Goal: Task Accomplishment & Management: Manage account settings

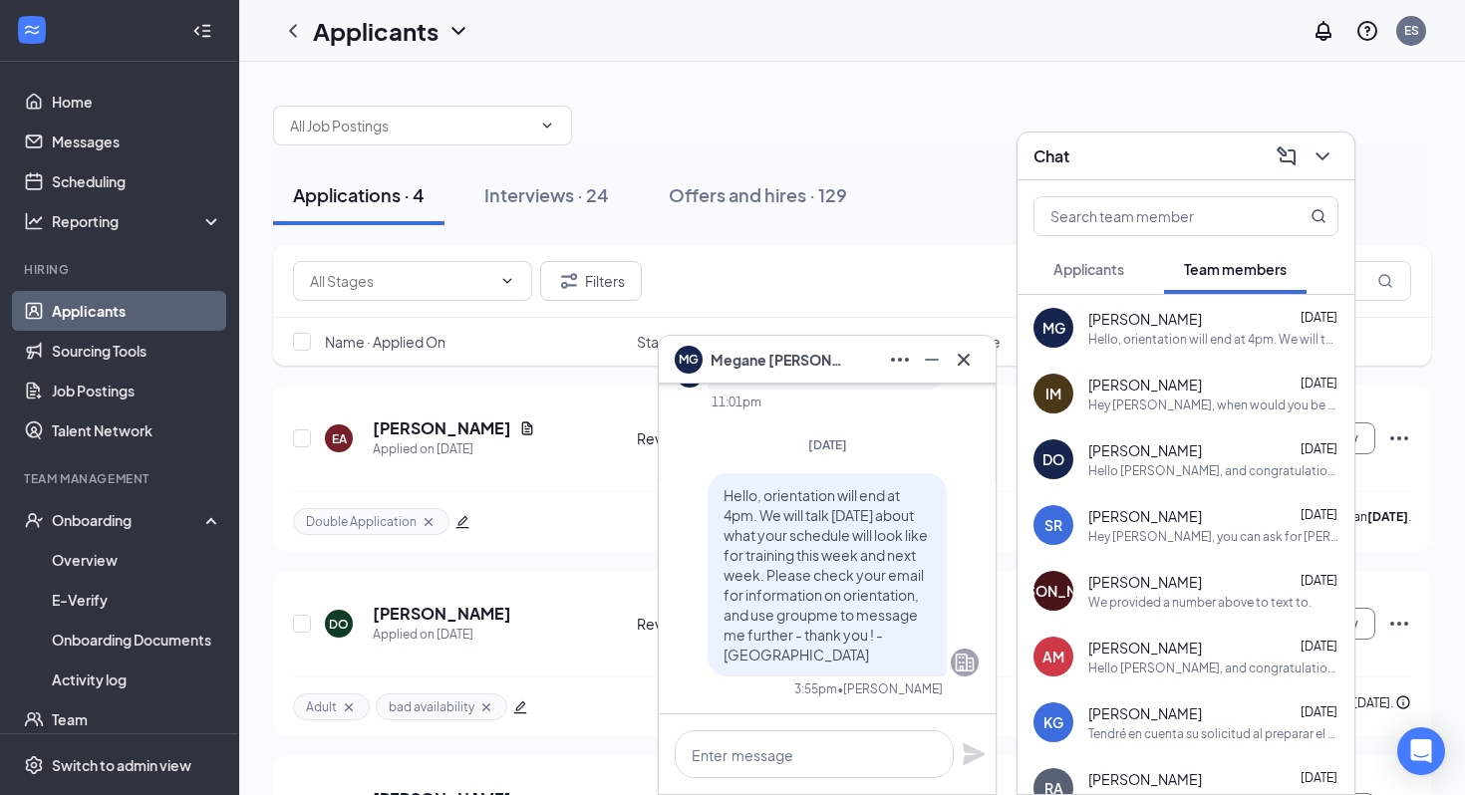
scroll to position [-2754, 0]
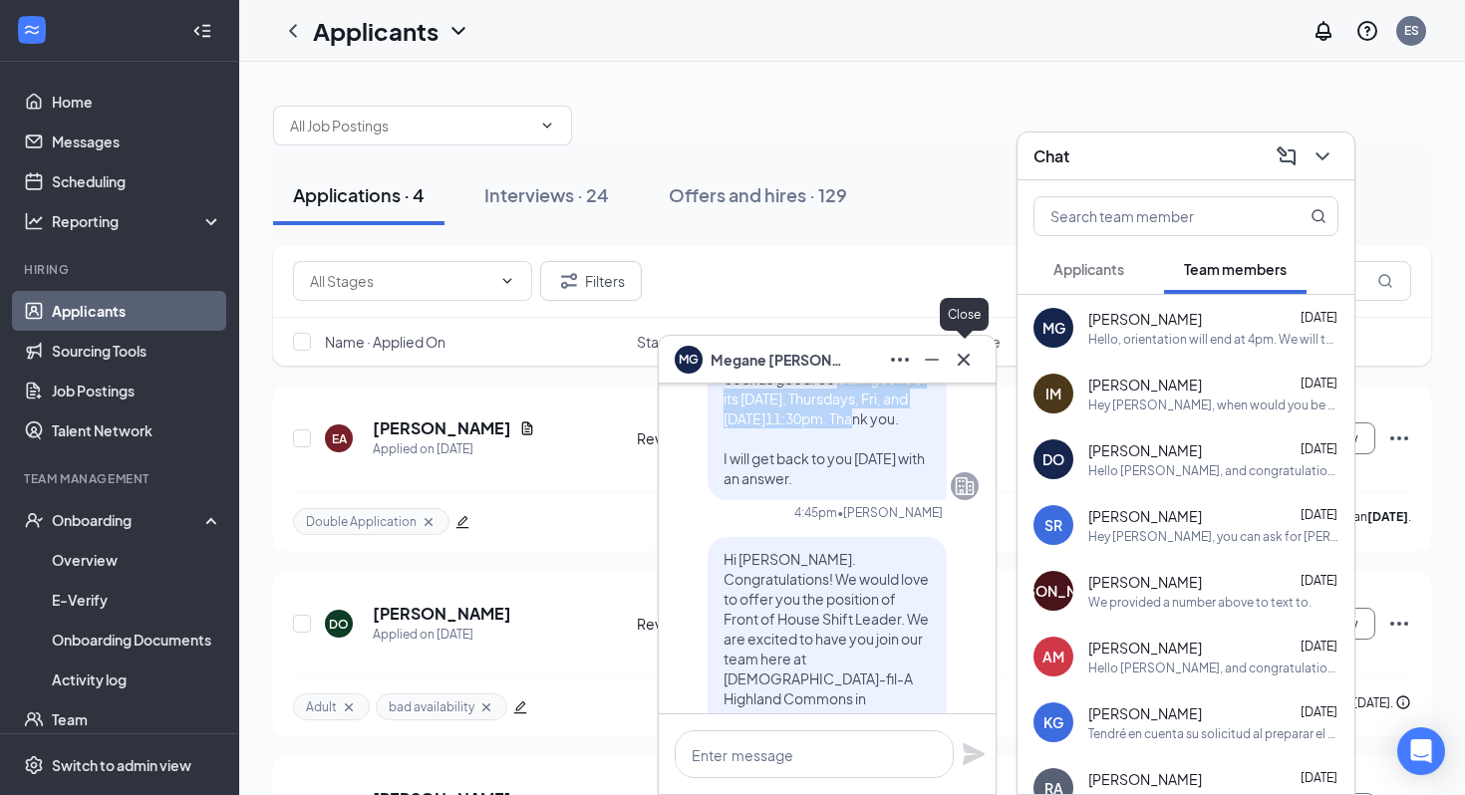
click at [969, 361] on icon "Cross" at bounding box center [964, 360] width 24 height 24
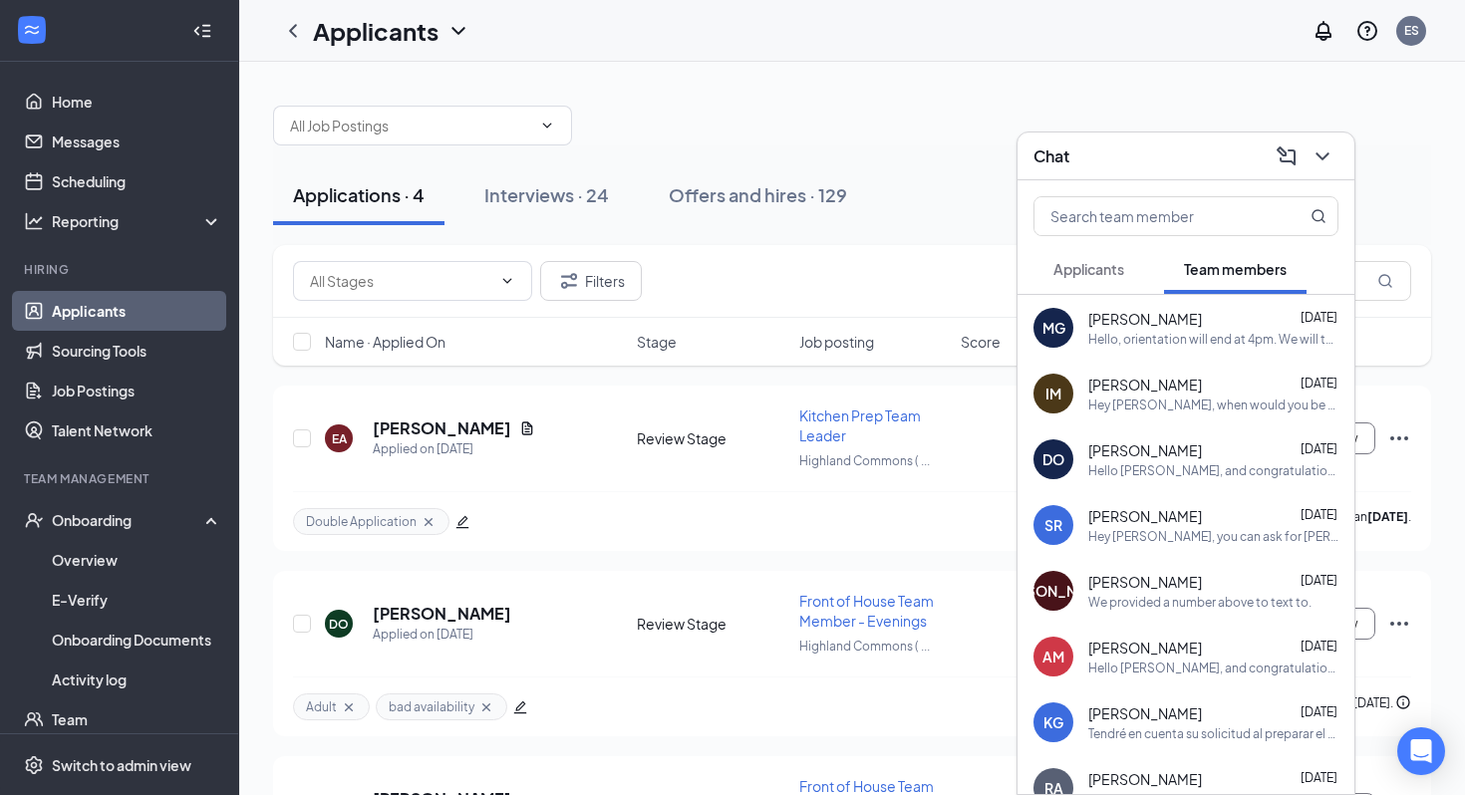
click at [1334, 151] on icon "ChevronDown" at bounding box center [1323, 157] width 24 height 24
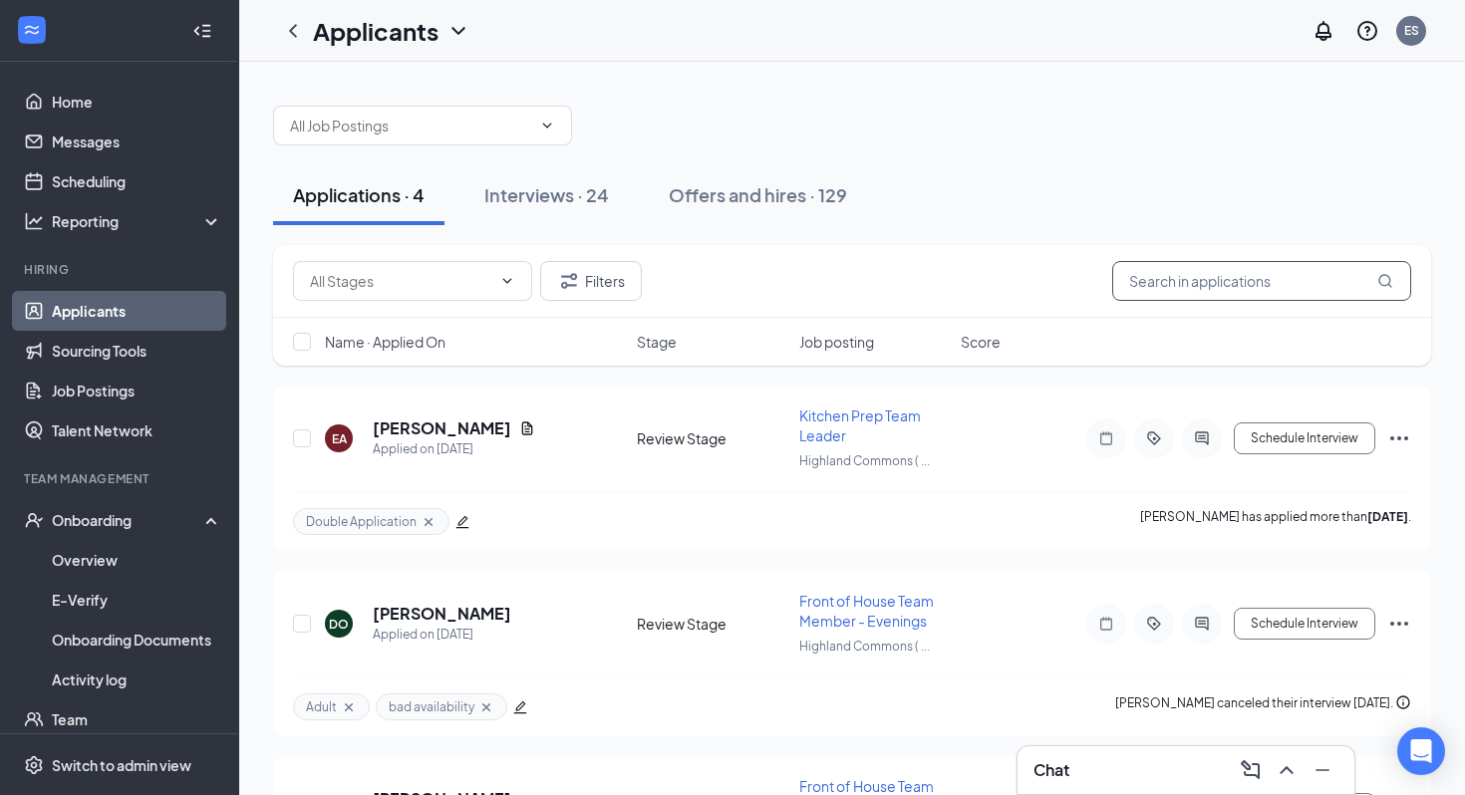
click at [1302, 284] on input "text" at bounding box center [1261, 281] width 299 height 40
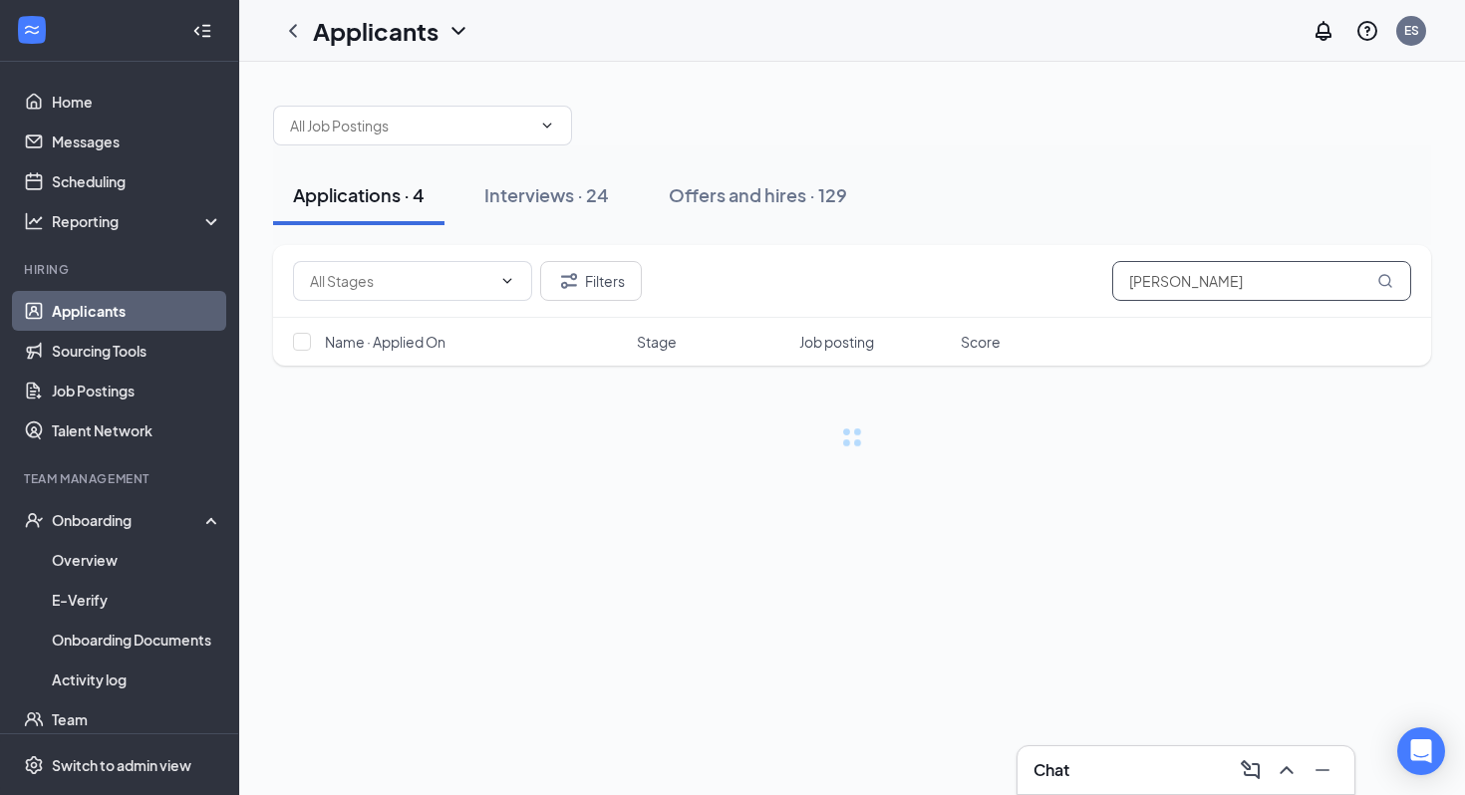
type input "[PERSON_NAME]"
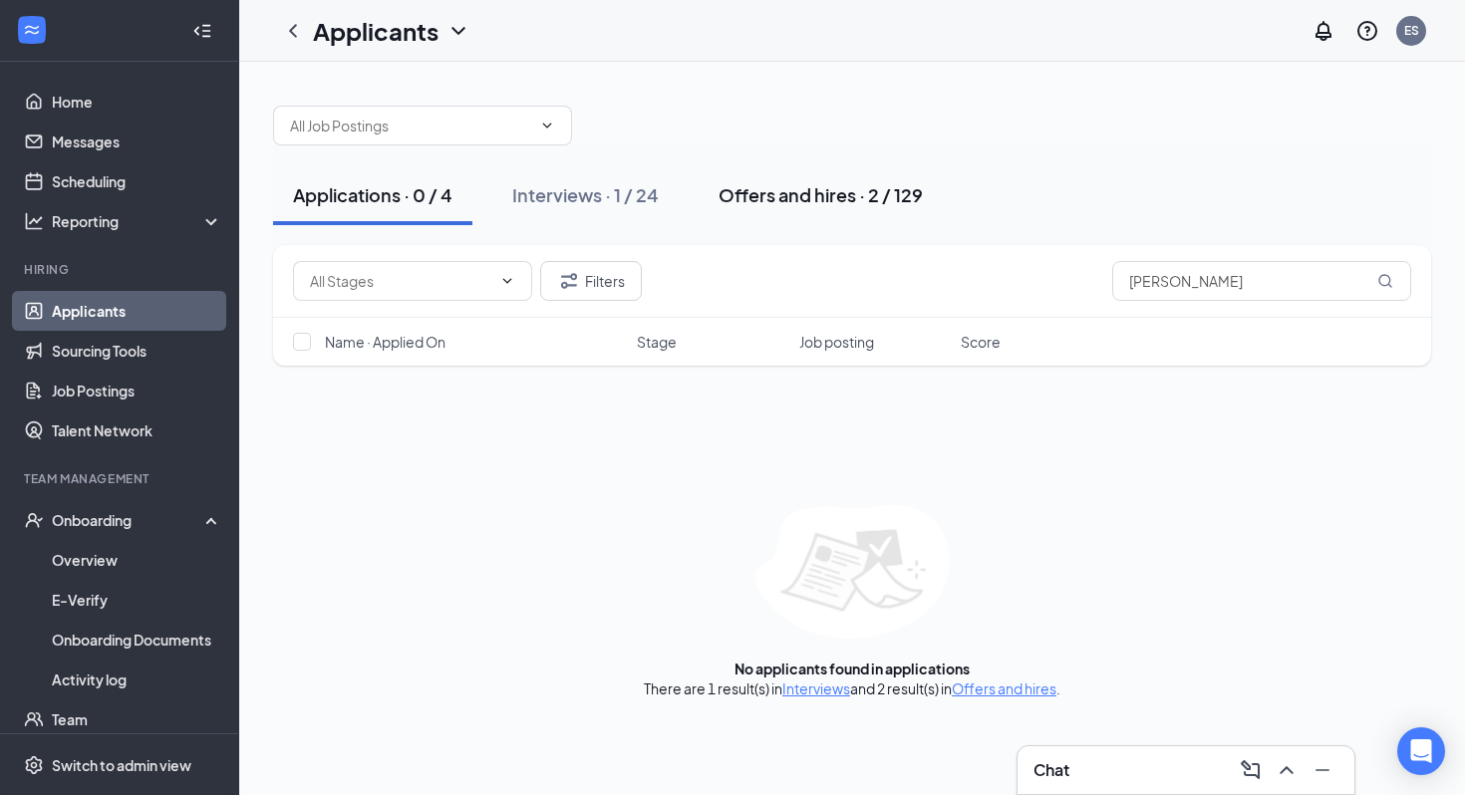
click at [805, 188] on div "Offers and hires · 2 / 129" at bounding box center [821, 194] width 204 height 25
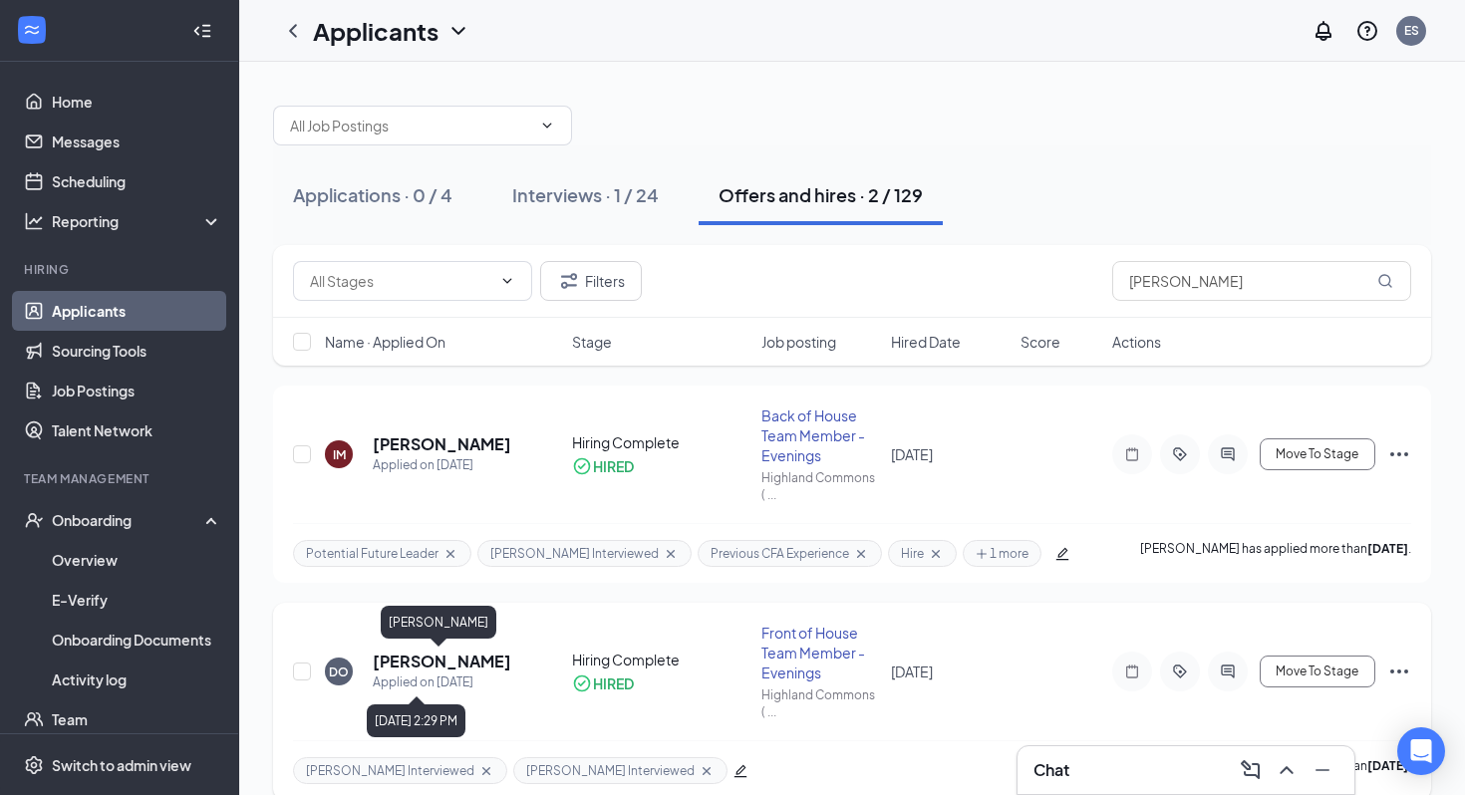
click at [425, 664] on h5 "[PERSON_NAME]" at bounding box center [442, 662] width 139 height 22
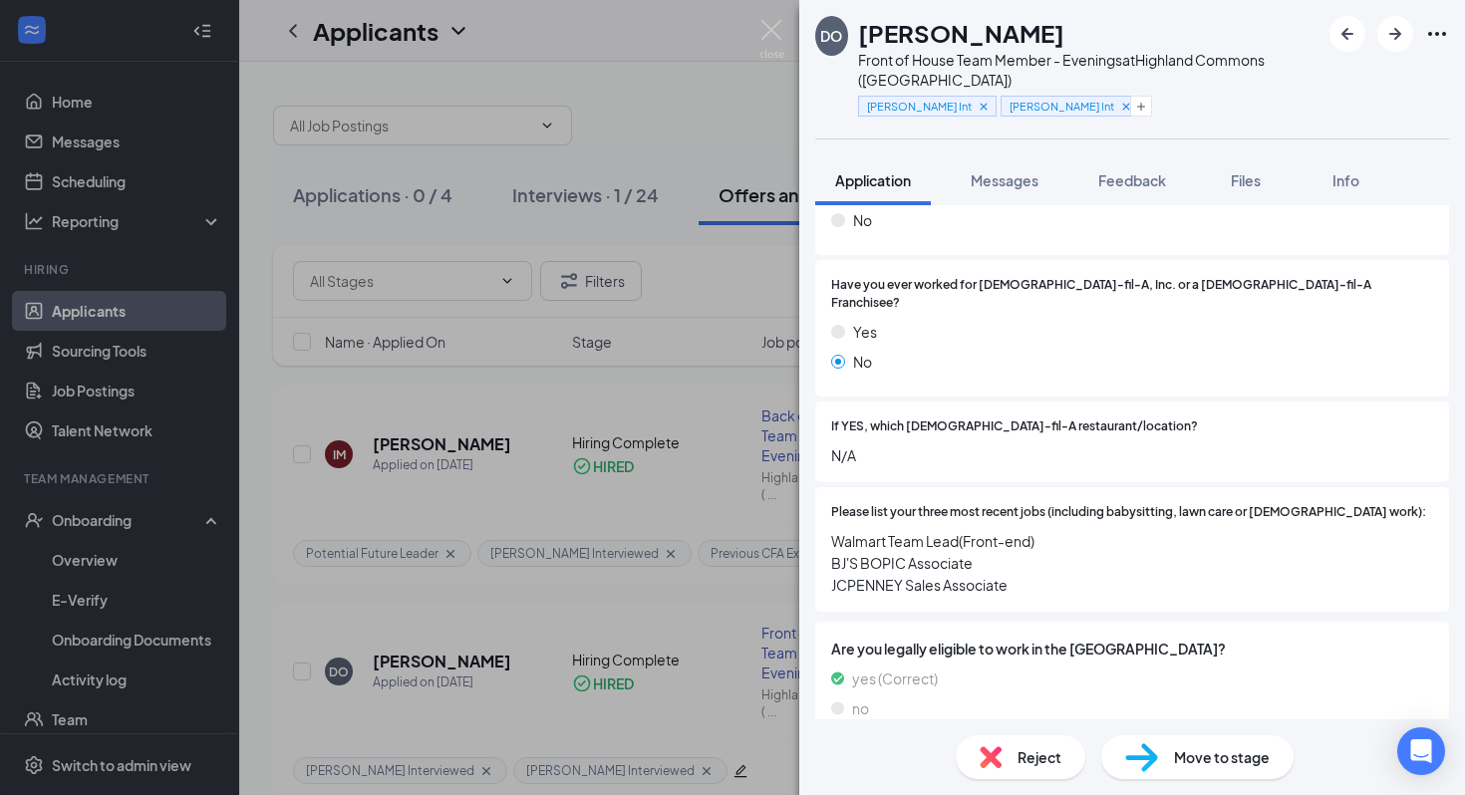
scroll to position [882, 0]
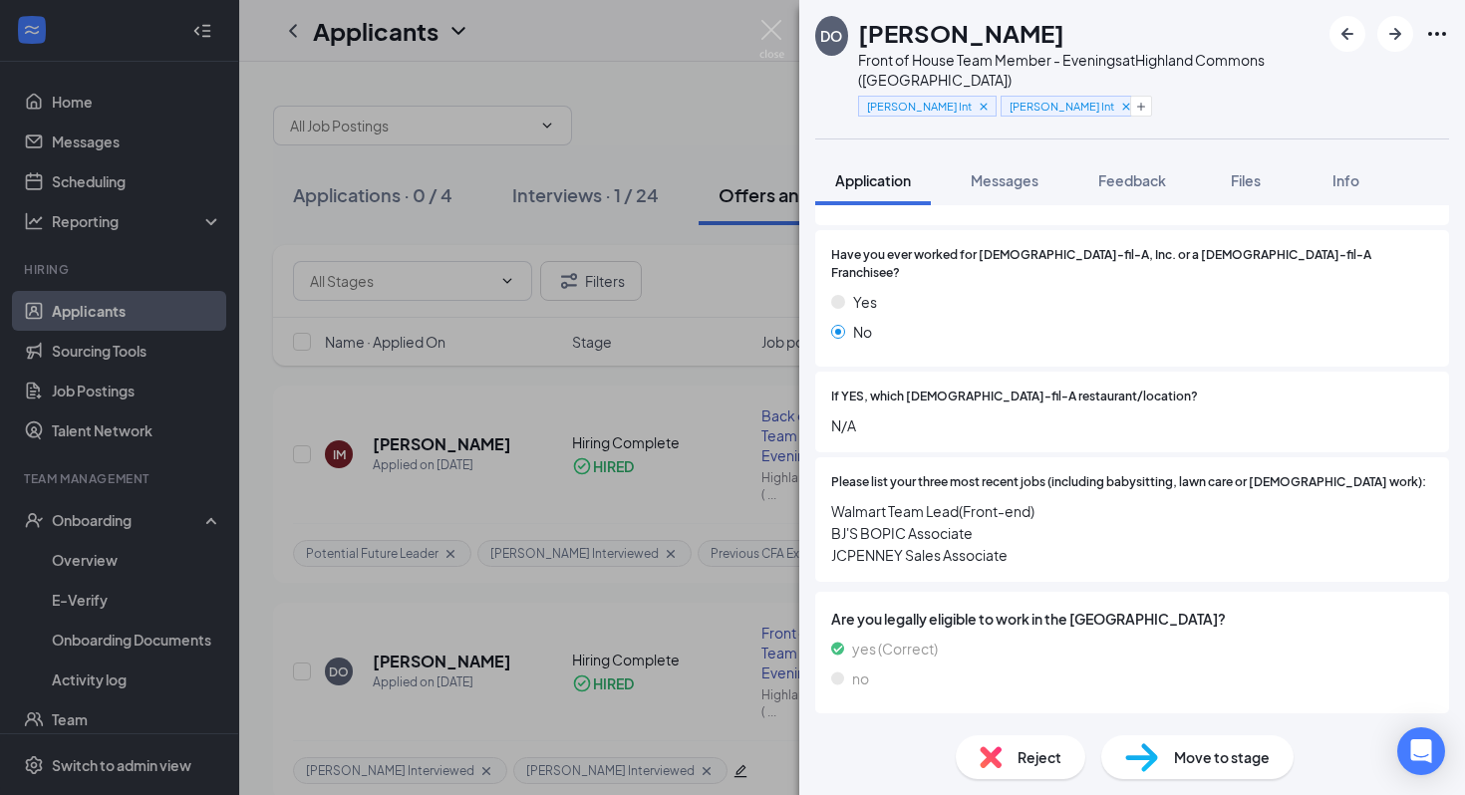
click at [830, 727] on icon "ChevronDown" at bounding box center [827, 739] width 24 height 24
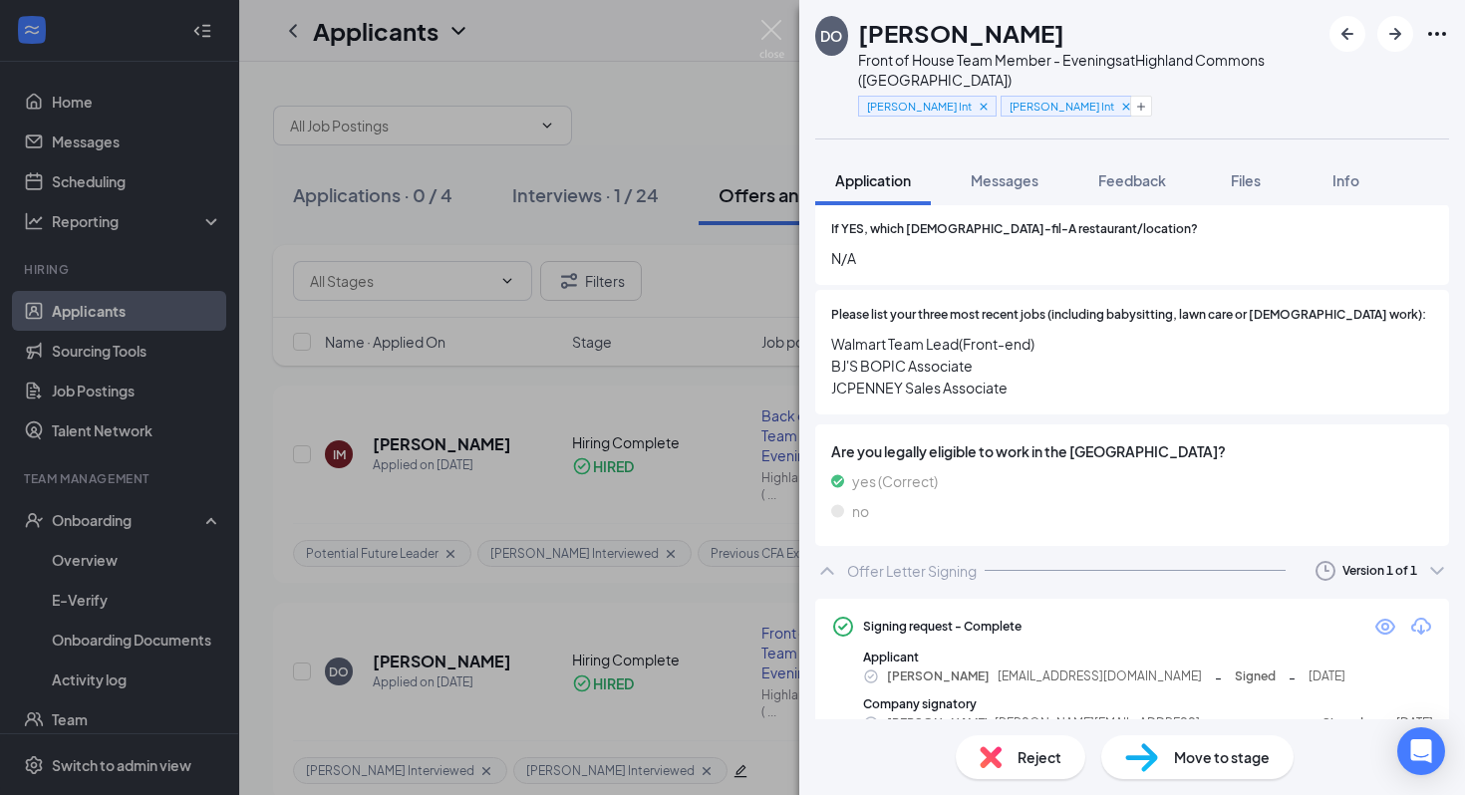
click at [828, 559] on icon "ChevronUp" at bounding box center [827, 571] width 24 height 24
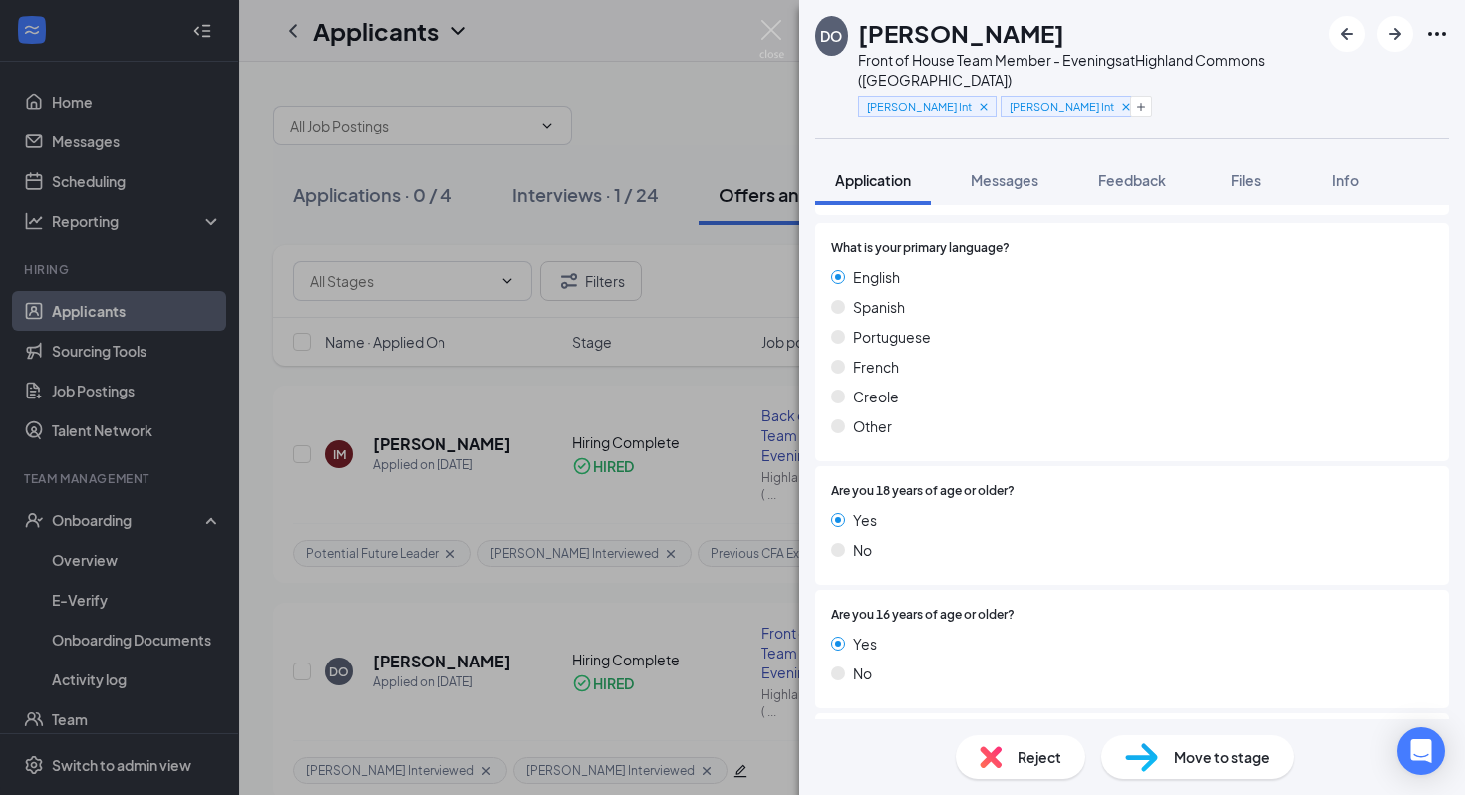
scroll to position [130, 0]
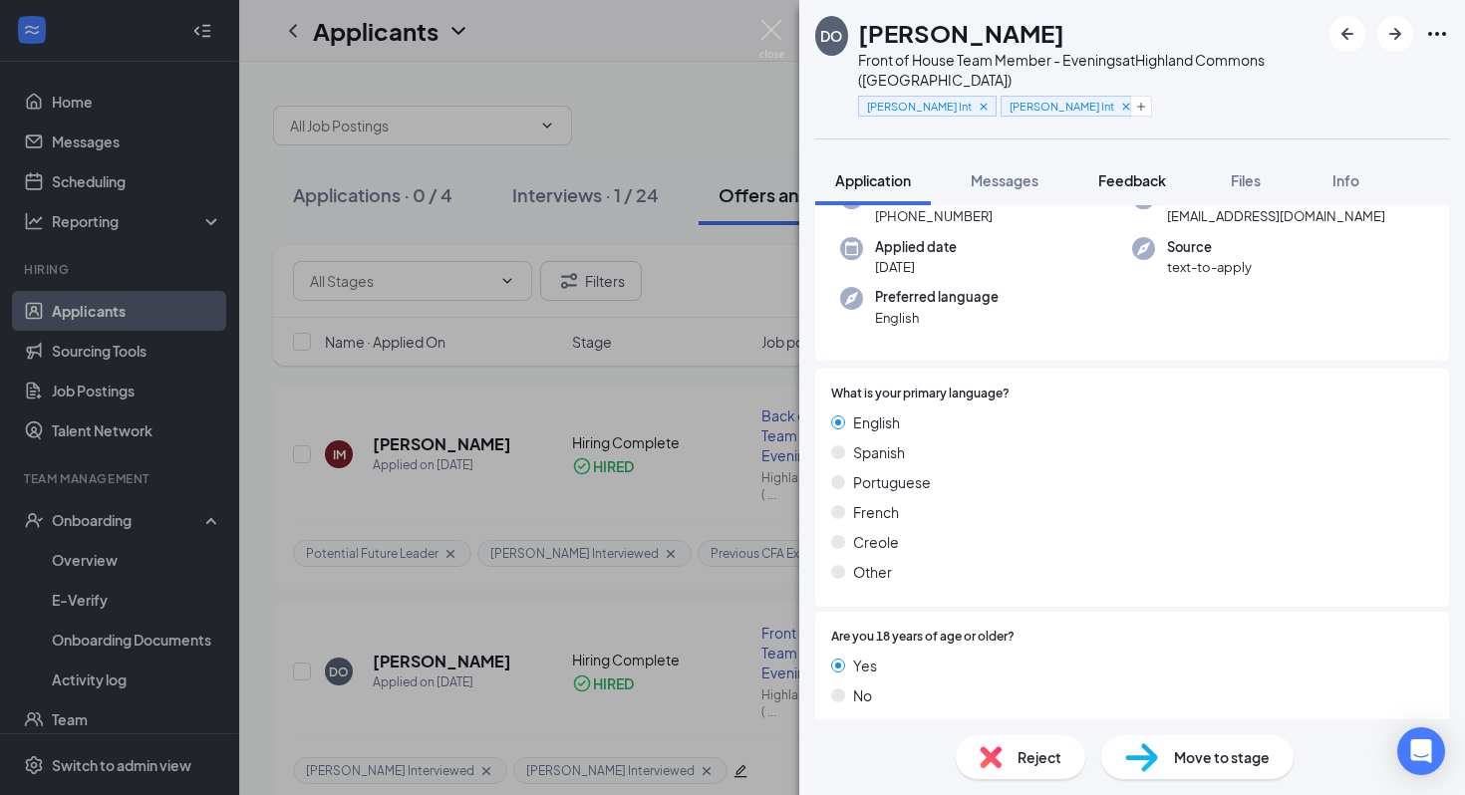
click at [1124, 171] on span "Feedback" at bounding box center [1132, 180] width 68 height 18
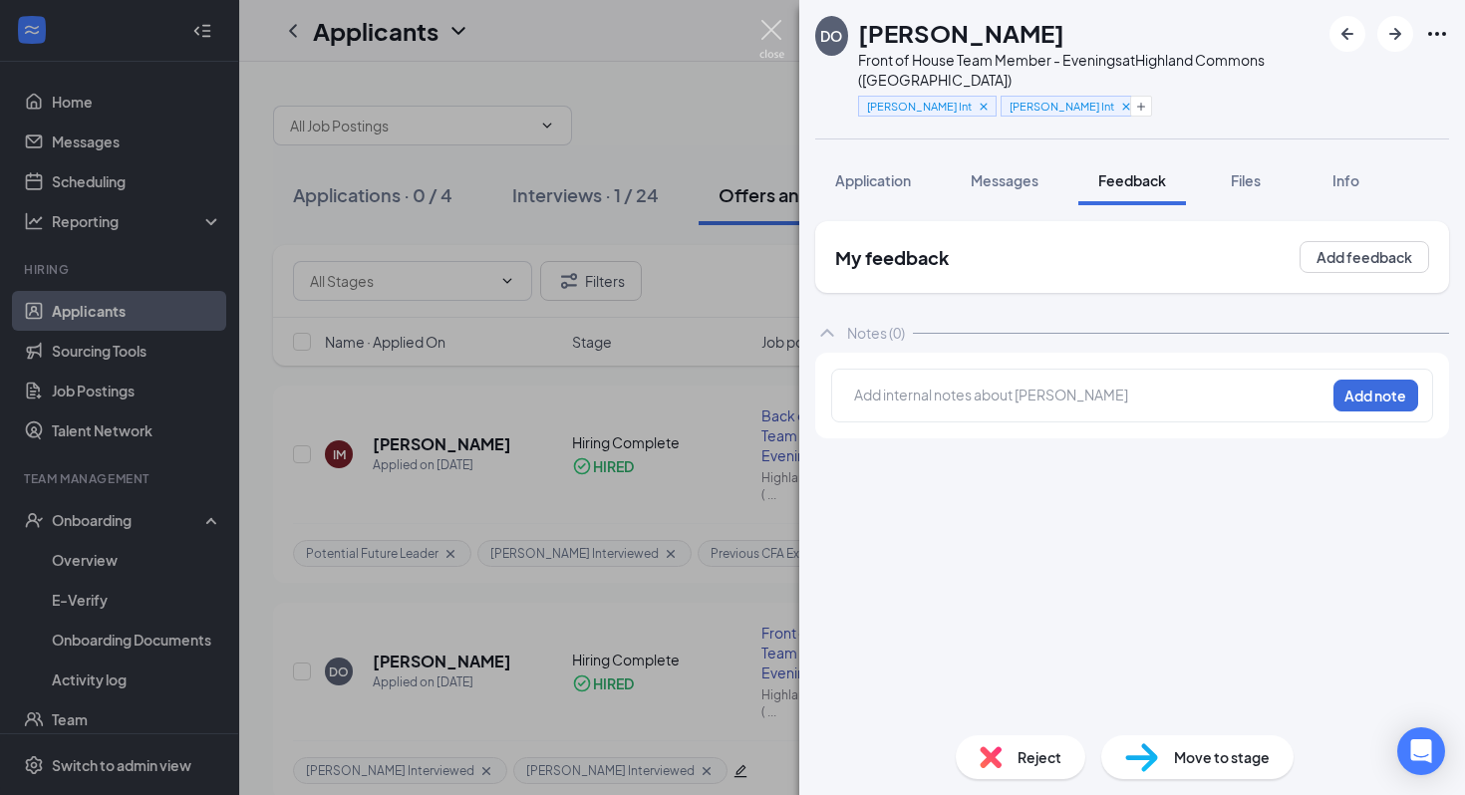
click at [773, 26] on img at bounding box center [772, 39] width 25 height 39
